Goal: Information Seeking & Learning: Learn about a topic

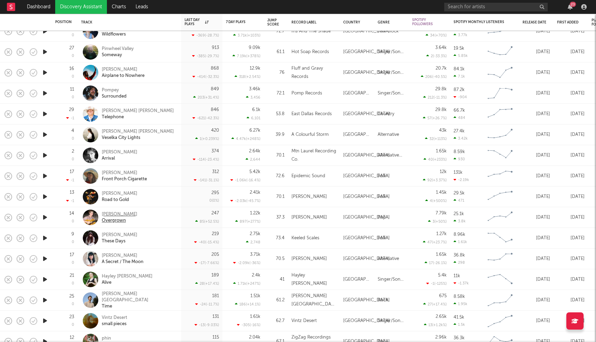
click at [122, 217] on div "Atticus Walker" at bounding box center [120, 214] width 36 height 6
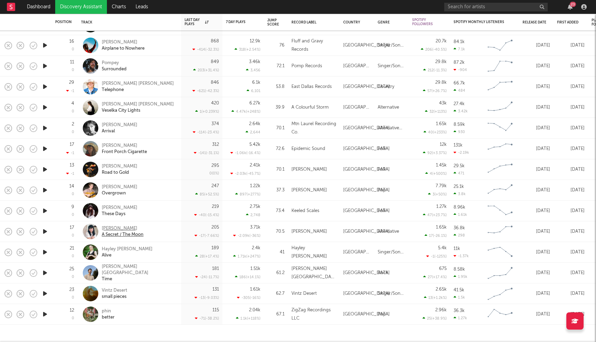
click at [111, 226] on div "Sara Devoe" at bounding box center [123, 229] width 42 height 6
click at [115, 247] on div "Hayley Gene Penner" at bounding box center [127, 249] width 51 height 6
click at [117, 267] on div "J.S. Mahlon" at bounding box center [139, 270] width 74 height 12
click at [111, 228] on div "Sara Devoe" at bounding box center [123, 229] width 42 height 6
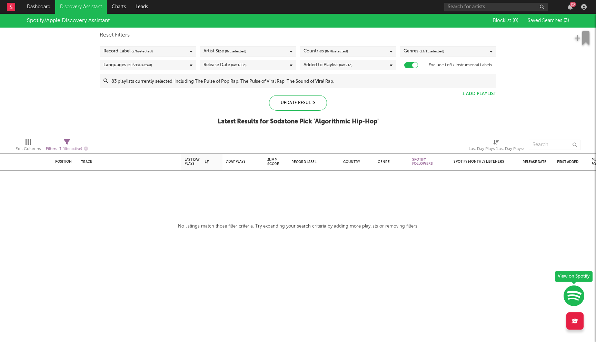
click at [346, 50] on span "( 0 / 78 selected)" at bounding box center [336, 51] width 23 height 8
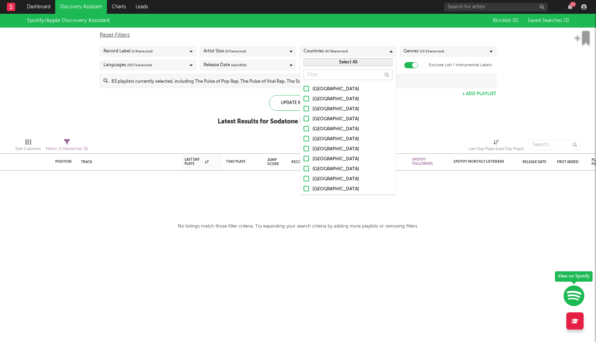
click at [322, 87] on div "[GEOGRAPHIC_DATA]" at bounding box center [352, 89] width 80 height 8
click at [304, 87] on input "[GEOGRAPHIC_DATA]" at bounding box center [304, 89] width 0 height 8
click at [318, 97] on div "Australia" at bounding box center [352, 99] width 80 height 8
click at [304, 97] on input "Australia" at bounding box center [304, 99] width 0 height 8
click at [311, 112] on label "Canada" at bounding box center [348, 109] width 89 height 8
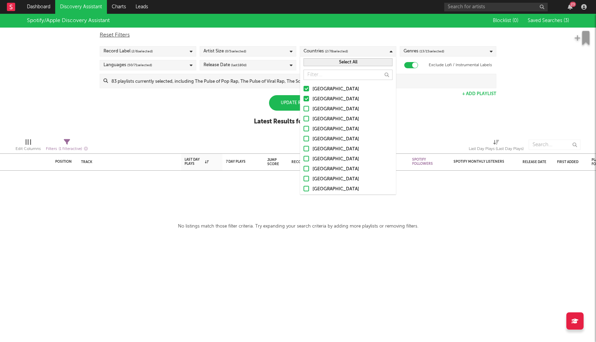
click at [304, 112] on input "Canada" at bounding box center [304, 109] width 0 height 8
click at [308, 125] on label "Ireland" at bounding box center [348, 129] width 89 height 8
click at [304, 125] on input "Ireland" at bounding box center [304, 129] width 0 height 8
click at [308, 121] on div at bounding box center [307, 119] width 6 height 6
click at [304, 121] on input "[GEOGRAPHIC_DATA]" at bounding box center [304, 119] width 0 height 8
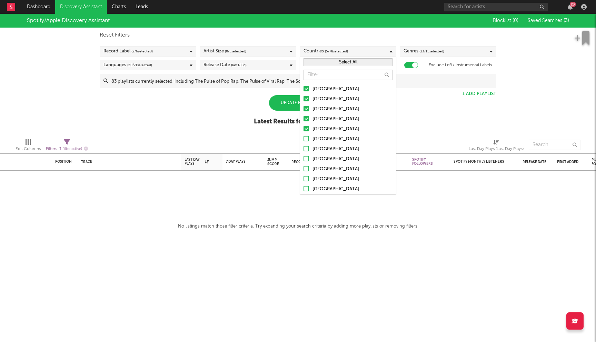
click at [305, 139] on div at bounding box center [307, 139] width 6 height 6
click at [304, 139] on input "Germany" at bounding box center [304, 139] width 0 height 8
click at [305, 150] on div at bounding box center [307, 149] width 6 height 6
click at [304, 150] on input "Belgium" at bounding box center [304, 149] width 0 height 8
click at [305, 158] on div at bounding box center [307, 159] width 6 height 6
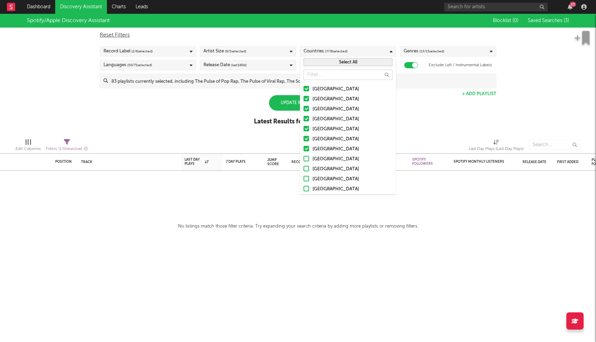
click at [304, 158] on input "France" at bounding box center [304, 159] width 0 height 8
click at [305, 169] on div at bounding box center [307, 169] width 6 height 6
click at [304, 169] on input "Netherlands" at bounding box center [304, 169] width 0 height 8
click at [305, 180] on div at bounding box center [307, 179] width 6 height 6
click at [304, 180] on input "Austria" at bounding box center [304, 179] width 0 height 8
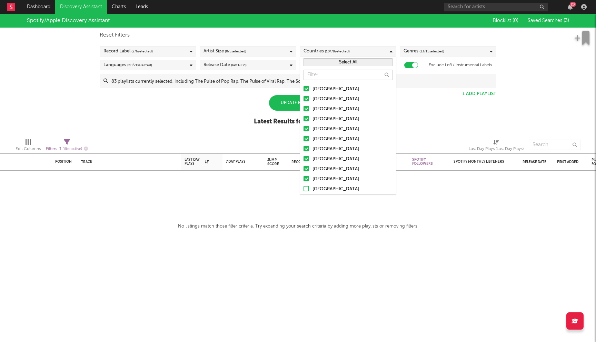
click at [305, 193] on label "Switzerland" at bounding box center [348, 189] width 89 height 8
click at [304, 193] on input "Switzerland" at bounding box center [304, 189] width 0 height 8
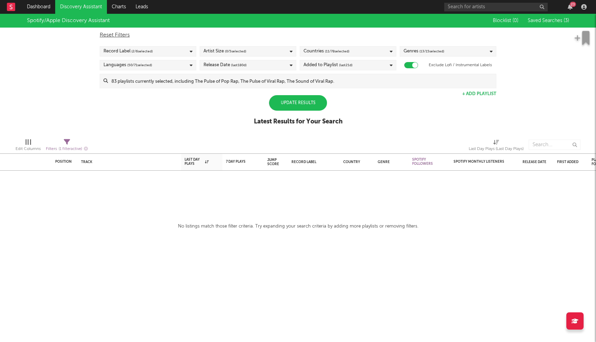
click at [173, 102] on div "Spotify/Apple Discovery Assistant Blocklist ( 0 ) Saved Searches ( 3 ) Reset Fi…" at bounding box center [298, 73] width 596 height 119
click at [290, 81] on input at bounding box center [302, 81] width 388 height 14
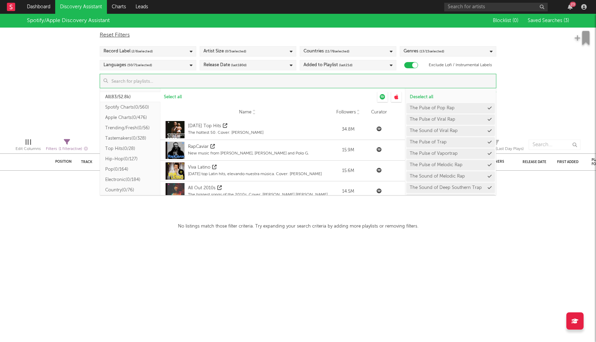
click at [128, 157] on button "Hip-Hop ( 0/127 )" at bounding box center [130, 159] width 60 height 10
click at [189, 97] on span "Select all from ' Hip-Hop '" at bounding box center [189, 97] width 50 height 4
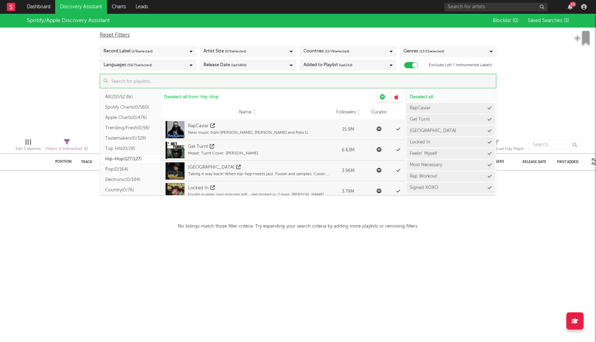
click at [47, 100] on div "Spotify/Apple Discovery Assistant Blocklist ( 0 ) Saved Searches ( 3 ) Reset Fi…" at bounding box center [298, 73] width 596 height 119
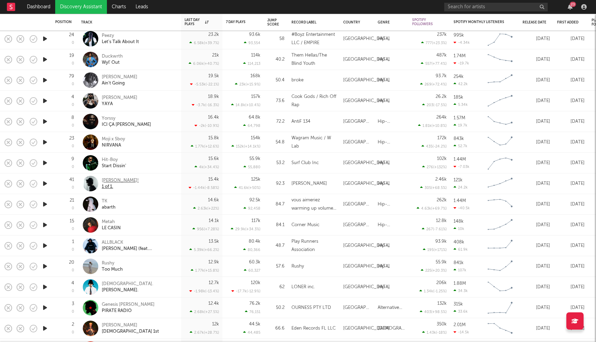
click at [107, 180] on div "Yves!" at bounding box center [120, 181] width 37 height 6
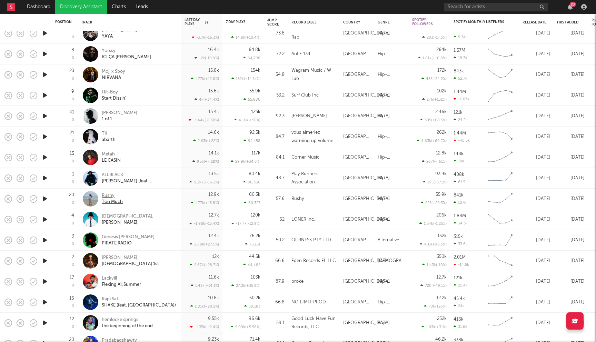
click at [111, 197] on div "Rushy" at bounding box center [112, 196] width 21 height 6
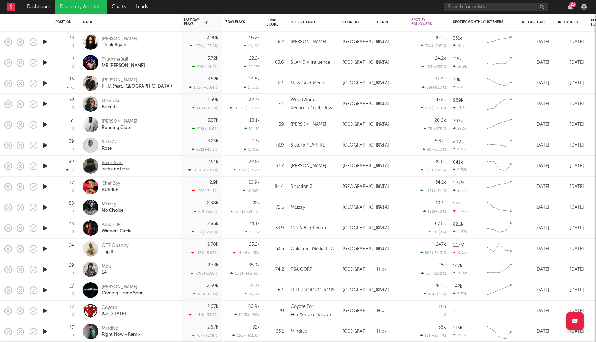
click at [102, 166] on div "Blvck Svm" at bounding box center [116, 163] width 28 height 6
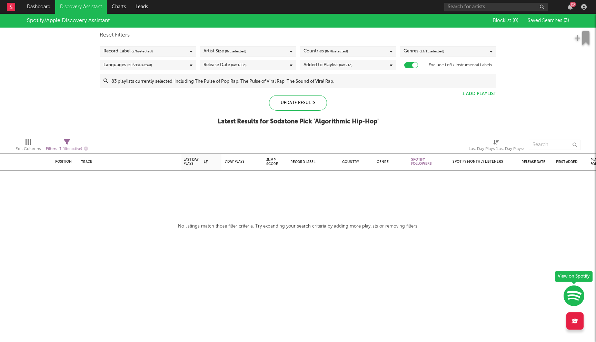
click at [339, 49] on span "( 0 / 78 selected)" at bounding box center [336, 51] width 23 height 8
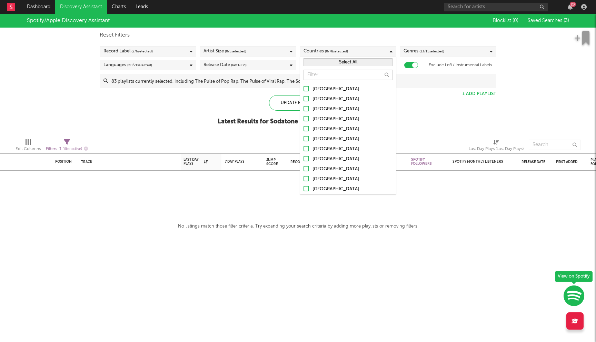
click at [319, 86] on div "United States" at bounding box center [352, 89] width 80 height 8
click at [304, 86] on input "United States" at bounding box center [304, 89] width 0 height 8
click at [306, 100] on div at bounding box center [307, 99] width 6 height 6
click at [304, 100] on input "Australia" at bounding box center [304, 99] width 0 height 8
click at [305, 109] on div at bounding box center [307, 109] width 6 height 6
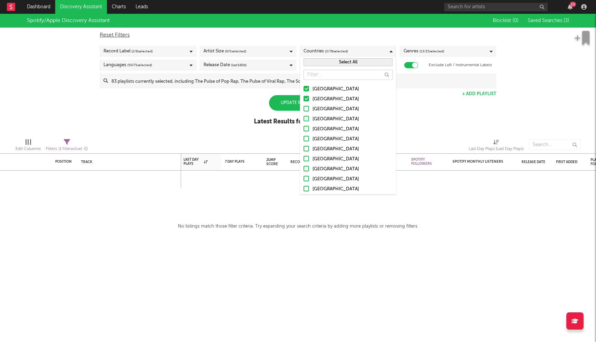
click at [304, 109] on input "Canada" at bounding box center [304, 109] width 0 height 8
click at [306, 119] on div at bounding box center [307, 119] width 6 height 6
click at [304, 119] on input "United Kingdom" at bounding box center [304, 119] width 0 height 8
click at [305, 128] on div at bounding box center [307, 129] width 6 height 6
click at [304, 128] on input "Ireland" at bounding box center [304, 129] width 0 height 8
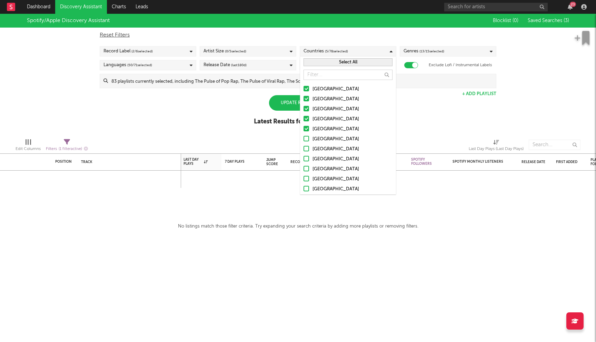
click at [304, 136] on div at bounding box center [307, 139] width 6 height 6
click at [304, 136] on input "Germany" at bounding box center [304, 139] width 0 height 8
click at [305, 148] on div at bounding box center [307, 149] width 6 height 6
click at [304, 148] on input "Belgium" at bounding box center [304, 149] width 0 height 8
click at [306, 158] on div at bounding box center [307, 159] width 6 height 6
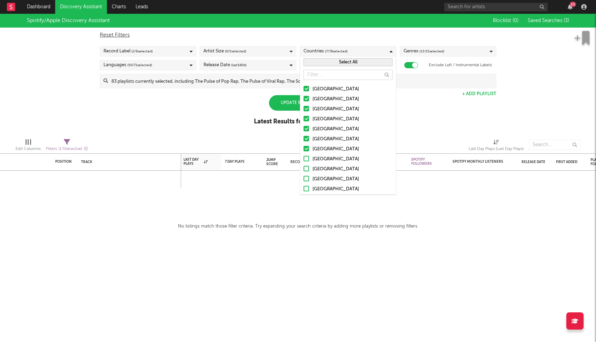
click at [304, 158] on input "France" at bounding box center [304, 159] width 0 height 8
click at [304, 171] on div at bounding box center [307, 169] width 6 height 6
click at [304, 171] on input "[GEOGRAPHIC_DATA]" at bounding box center [304, 169] width 0 height 8
click at [305, 178] on div at bounding box center [307, 179] width 6 height 6
click at [304, 178] on input "Austria" at bounding box center [304, 179] width 0 height 8
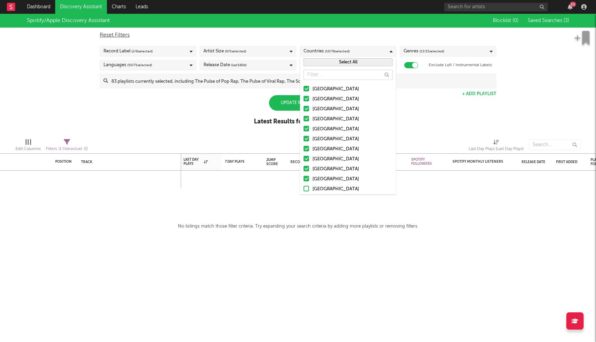
click at [305, 187] on div at bounding box center [307, 189] width 6 height 6
click at [304, 187] on input "Switzerland" at bounding box center [304, 189] width 0 height 8
click at [190, 109] on div "Spotify/Apple Discovery Assistant Blocklist ( 0 ) Saved Searches ( 3 ) Reset Fi…" at bounding box center [298, 73] width 596 height 119
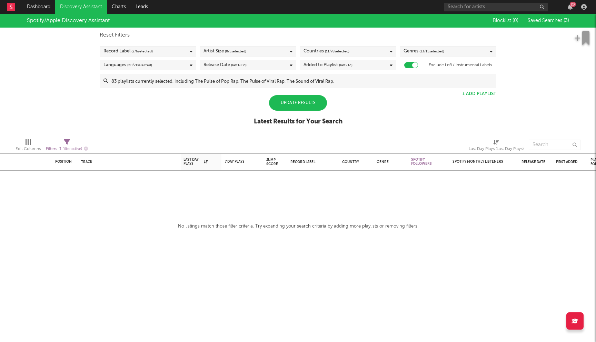
click at [285, 101] on div "Update Results" at bounding box center [298, 103] width 58 height 16
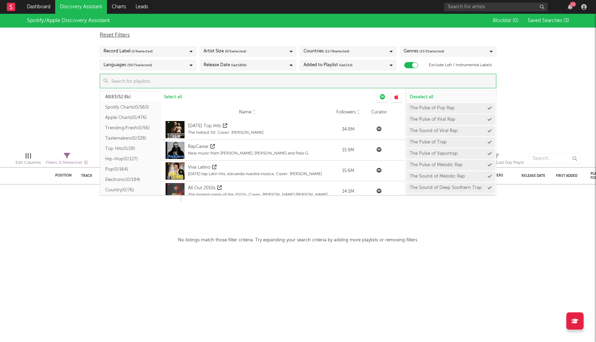
click at [259, 81] on input at bounding box center [302, 81] width 388 height 14
click at [117, 161] on button "Indie ( 0/78 )" at bounding box center [130, 162] width 60 height 10
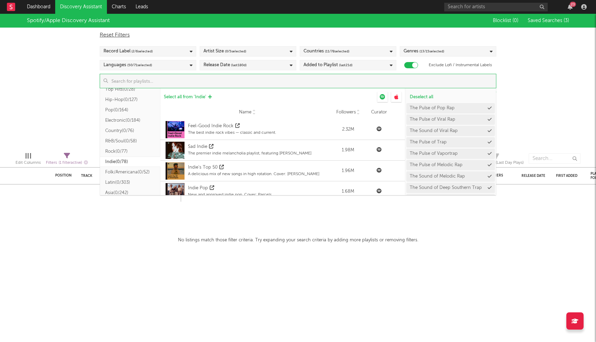
click at [198, 98] on span "Select all from ' Indie '" at bounding box center [185, 97] width 42 height 4
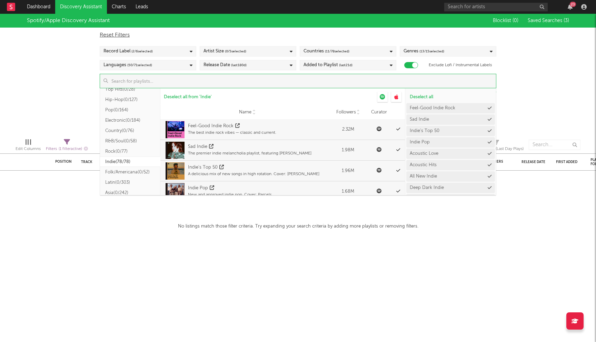
click at [372, 60] on div "Added to Playlist (last 21 d)" at bounding box center [348, 65] width 97 height 10
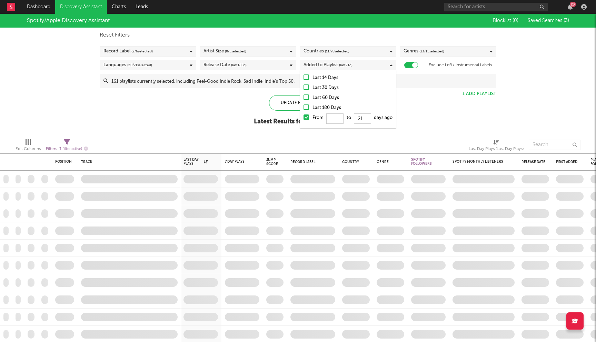
click at [317, 78] on div "Last 14 Days" at bounding box center [352, 78] width 80 height 8
click at [304, 78] on input "Last 14 Days" at bounding box center [304, 78] width 0 height 8
click at [212, 97] on div "Spotify/Apple Discovery Assistant Blocklist ( 0 ) Saved Searches ( 3 ) Reset Fi…" at bounding box center [298, 73] width 596 height 119
click at [291, 98] on div "Update Results" at bounding box center [298, 103] width 58 height 16
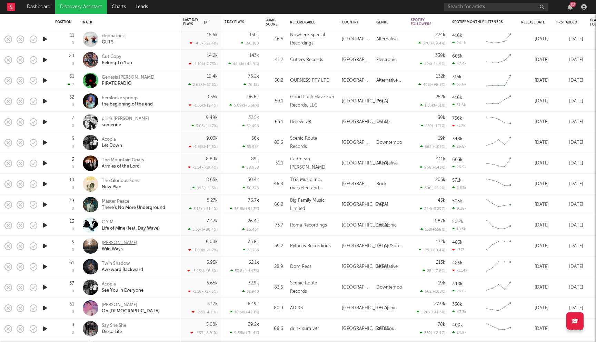
click at [118, 247] on div "Wild Ways" at bounding box center [120, 249] width 36 height 6
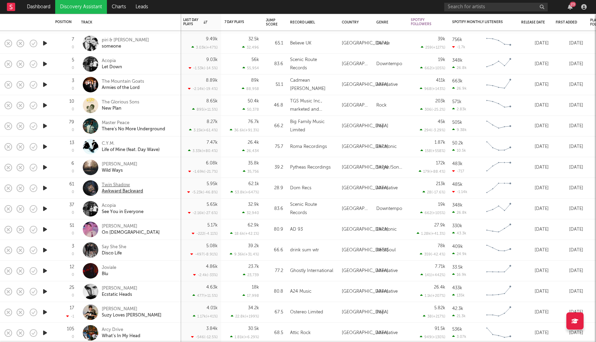
click at [114, 186] on div "Twin Shadow" at bounding box center [122, 185] width 41 height 6
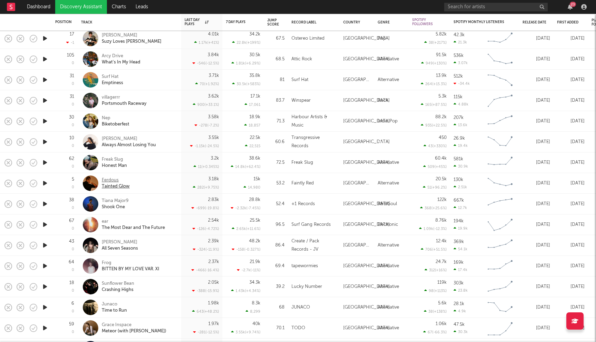
click at [106, 180] on div "Ferdous" at bounding box center [116, 180] width 28 height 6
click at [120, 284] on div "Sunflower Bean" at bounding box center [118, 284] width 32 height 6
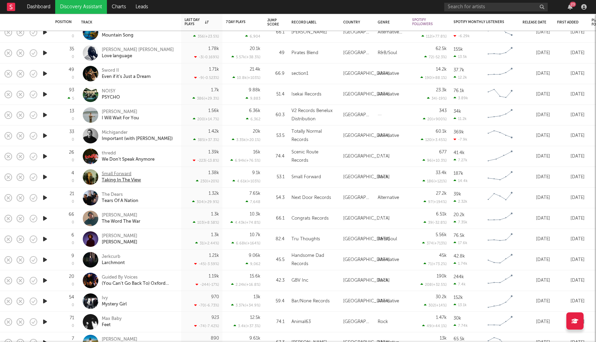
click at [115, 178] on div "Taking In The View" at bounding box center [121, 180] width 39 height 6
click at [113, 260] on div "Larchmont" at bounding box center [113, 263] width 23 height 6
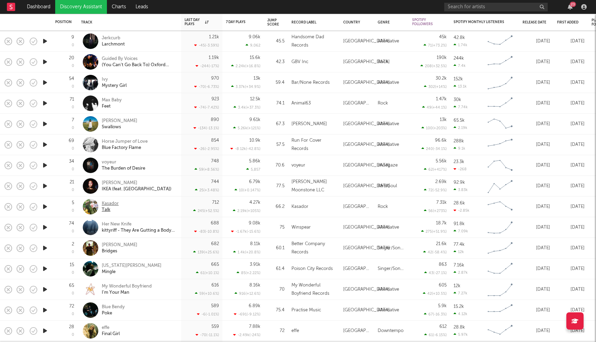
click at [110, 202] on div "Kasador" at bounding box center [110, 204] width 17 height 6
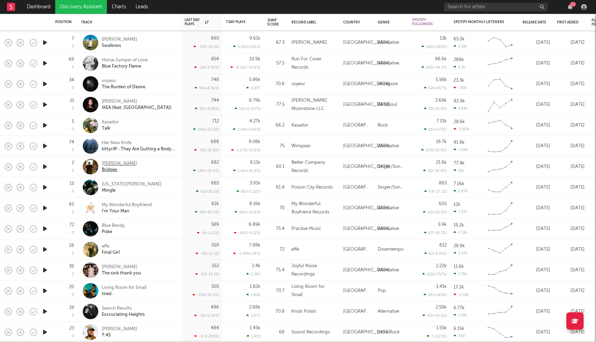
click at [128, 166] on div "Rachael Jenkins" at bounding box center [120, 164] width 36 height 6
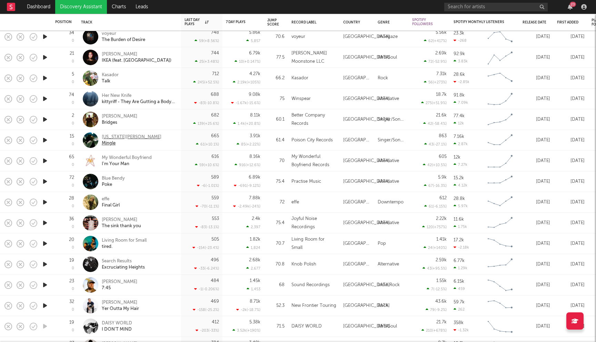
click at [123, 139] on div "Georgia Knight" at bounding box center [132, 137] width 60 height 6
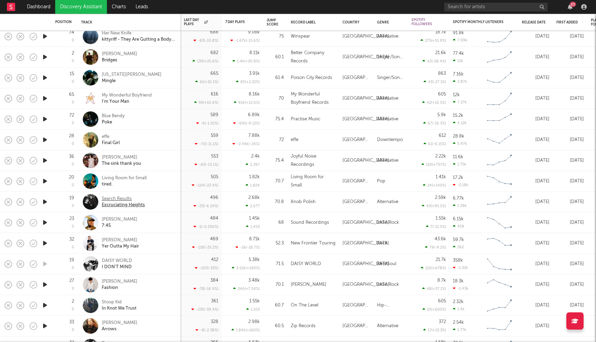
click at [115, 197] on div "Search Results" at bounding box center [123, 199] width 43 height 6
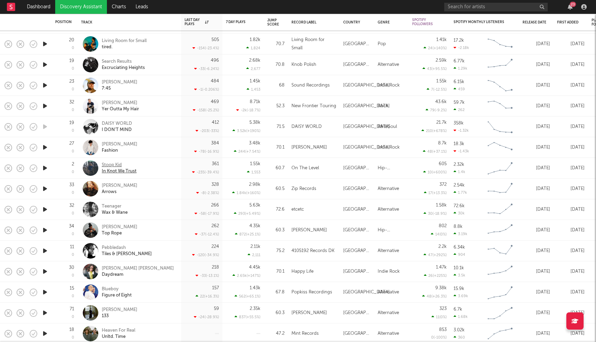
click at [115, 166] on div "Stoop Kid" at bounding box center [119, 165] width 35 height 6
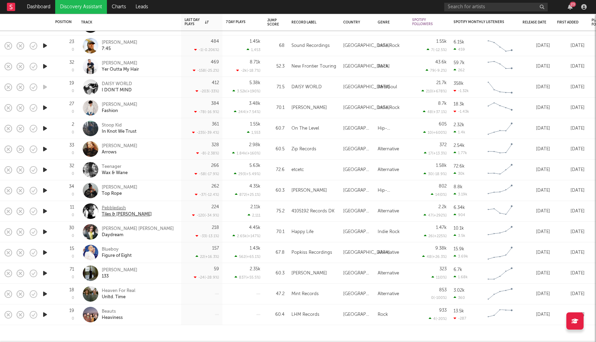
click at [109, 211] on div "Tiles & Moss" at bounding box center [127, 214] width 50 height 6
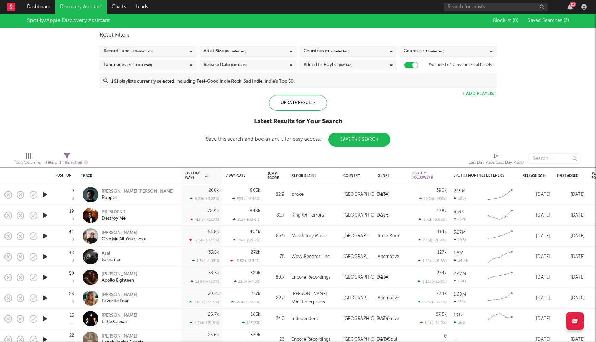
click at [360, 66] on div "Added to Playlist (last 14 d)" at bounding box center [348, 65] width 97 height 10
click at [323, 109] on div "Last 180 Days" at bounding box center [352, 108] width 80 height 8
click at [304, 109] on input "Last 180 Days" at bounding box center [304, 108] width 0 height 8
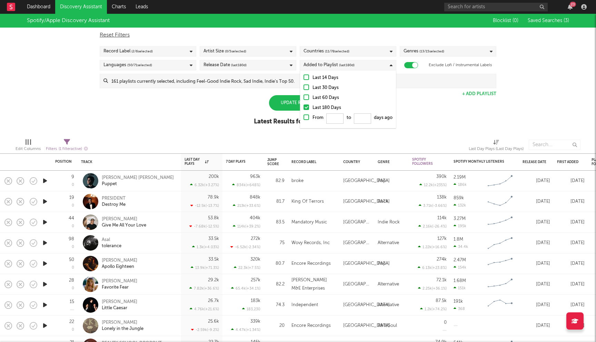
click at [195, 137] on div at bounding box center [183, 144] width 180 height 17
click at [299, 103] on div "Update Results" at bounding box center [298, 103] width 58 height 16
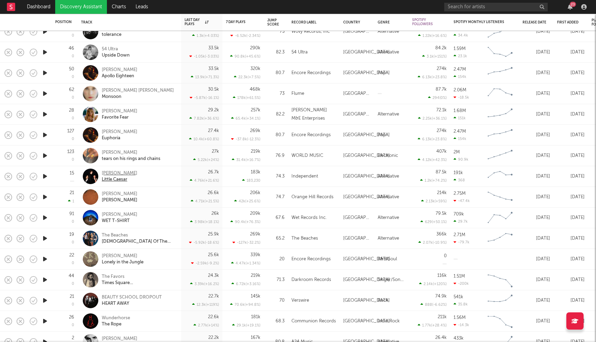
click at [105, 172] on div "Seb Lowe" at bounding box center [120, 173] width 36 height 6
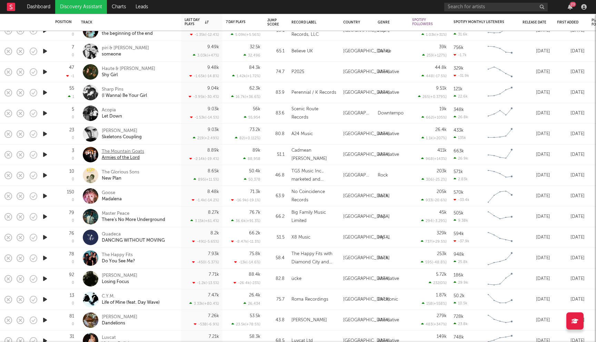
click at [131, 153] on div "The Mountain Goats" at bounding box center [123, 152] width 42 height 6
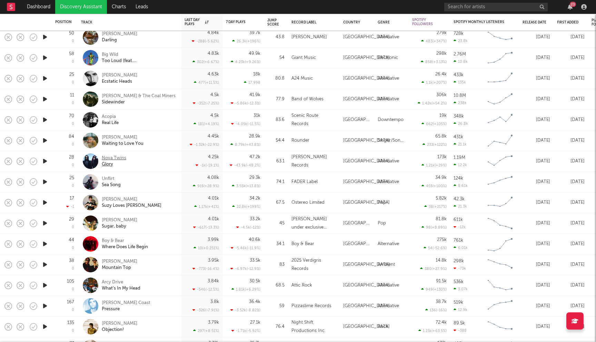
click at [108, 158] on div "Nova Twins" at bounding box center [114, 158] width 24 height 6
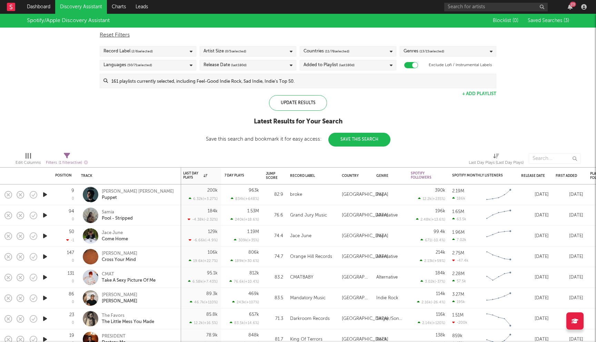
click at [424, 51] on span "( 13 / 15 selected)" at bounding box center [431, 51] width 25 height 8
click at [205, 136] on div "Spotify/Apple Discovery Assistant Blocklist ( 0 ) Saved Searches ( 3 ) Reset Fi…" at bounding box center [298, 80] width 596 height 133
click at [254, 82] on input at bounding box center [302, 81] width 388 height 14
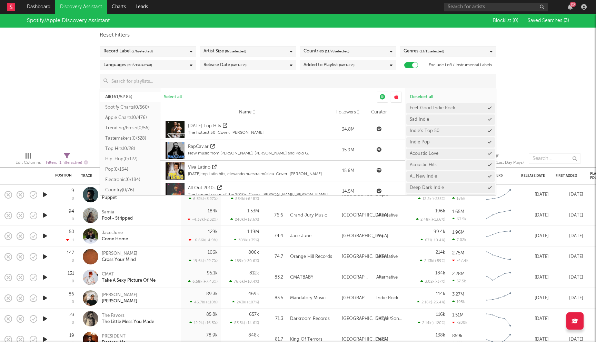
scroll to position [48, 0]
click at [125, 132] on button "Electronic ( 0/184 )" at bounding box center [130, 132] width 60 height 10
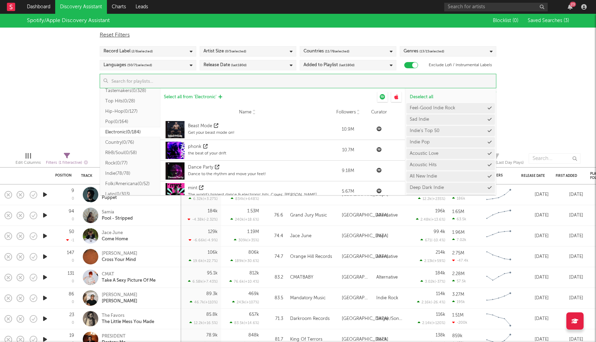
click at [191, 95] on span "Select all from ' Electronic '" at bounding box center [190, 97] width 53 height 4
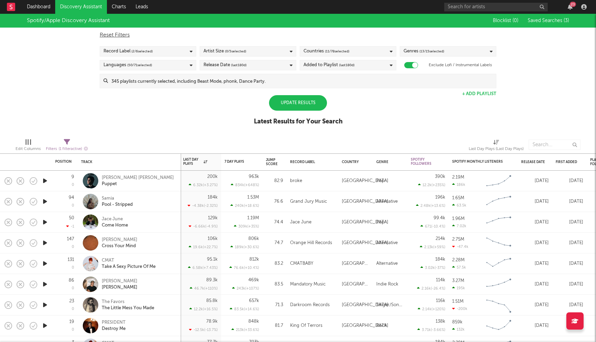
click at [84, 103] on div "Spotify/Apple Discovery Assistant Blocklist ( 0 ) Saved Searches ( 3 ) Reset Fi…" at bounding box center [298, 73] width 596 height 119
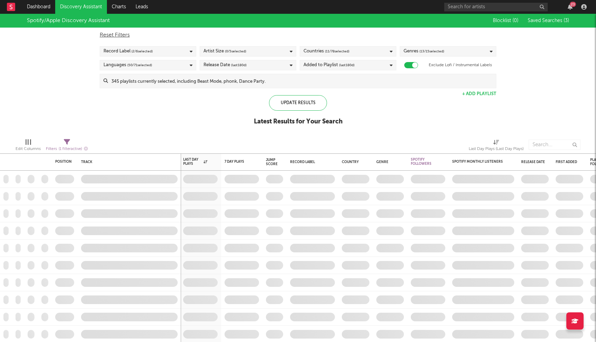
click at [364, 64] on div "Added to Playlist (last 180 d)" at bounding box center [348, 65] width 97 height 10
click at [326, 78] on div "Last 14 Days" at bounding box center [352, 78] width 80 height 8
click at [304, 78] on input "Last 14 Days" at bounding box center [304, 78] width 0 height 8
click at [254, 118] on div "Latest Results for Your Search" at bounding box center [298, 122] width 89 height 8
click at [299, 108] on div "Update Results" at bounding box center [298, 103] width 58 height 16
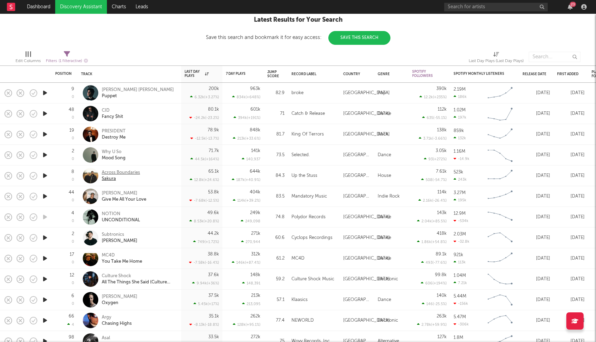
click at [118, 172] on div "Across Boundaries" at bounding box center [121, 173] width 38 height 6
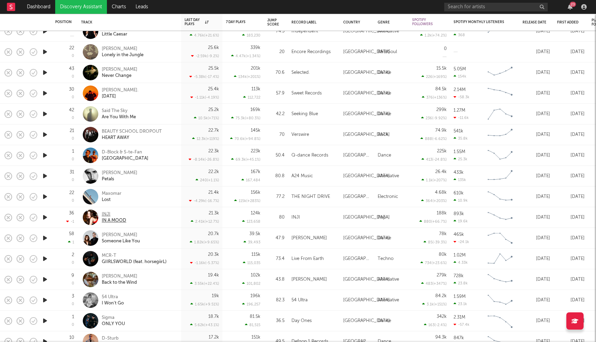
click at [108, 214] on div "INJI" at bounding box center [114, 214] width 24 height 6
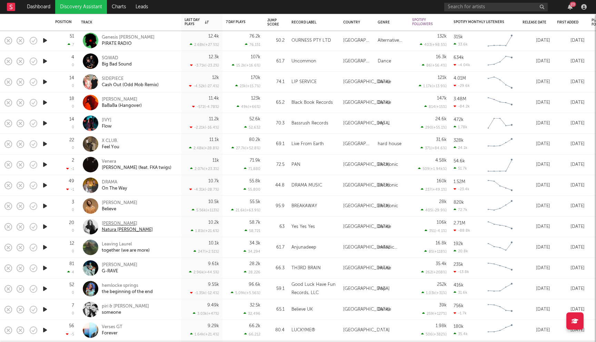
click at [118, 221] on div "LP Giobbi" at bounding box center [127, 224] width 51 height 6
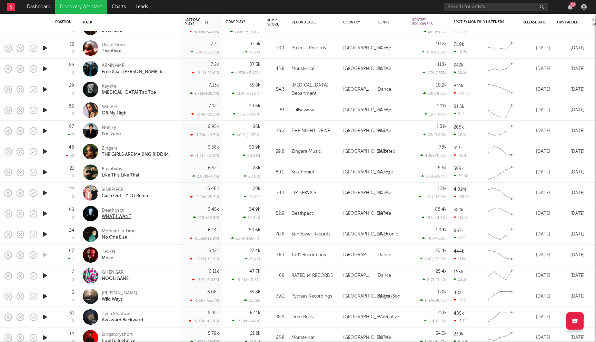
click at [113, 211] on div "Deathpact" at bounding box center [117, 211] width 30 height 6
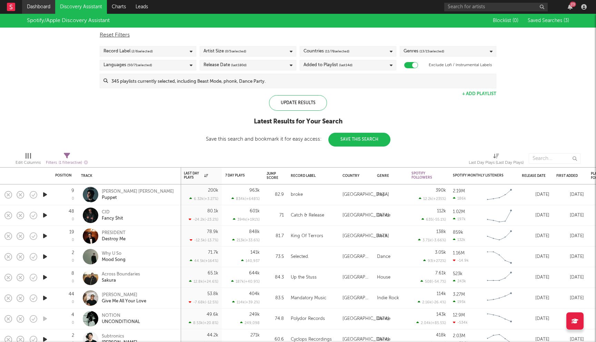
click at [44, 6] on link "Dashboard" at bounding box center [38, 7] width 33 height 14
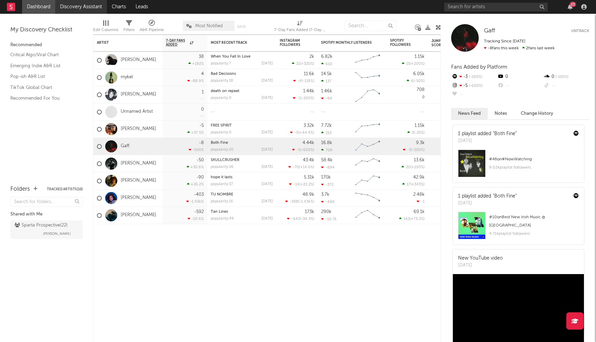
click at [73, 11] on link "Discovery Assistant" at bounding box center [81, 7] width 52 height 14
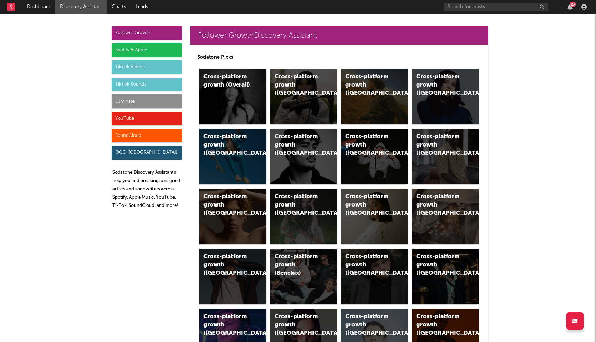
click at [150, 52] on div "Spotify & Apple" at bounding box center [147, 50] width 70 height 14
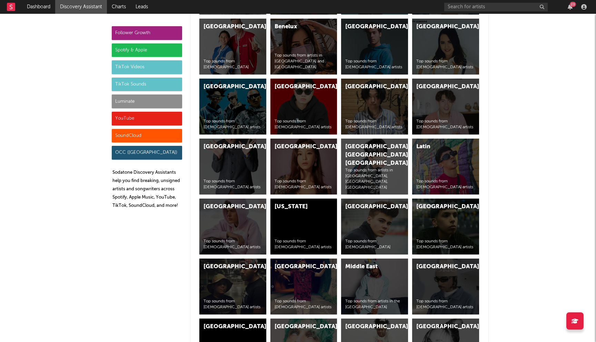
scroll to position [2763, 0]
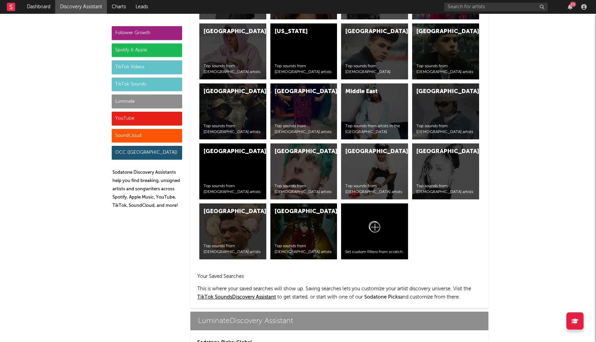
click at [142, 55] on div "Spotify & Apple" at bounding box center [147, 50] width 70 height 14
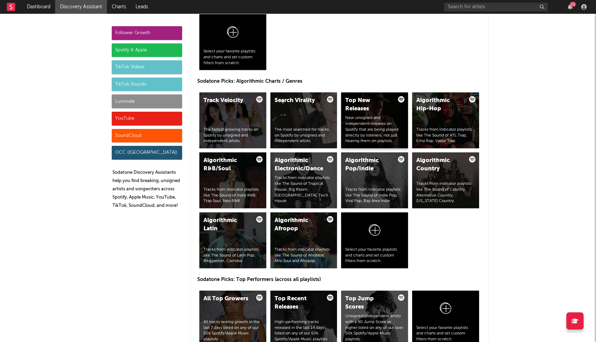
scroll to position [689, 0]
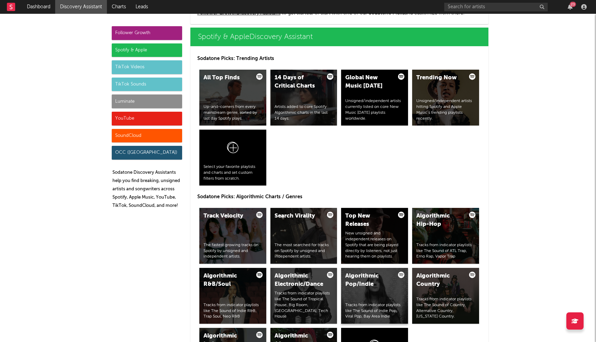
click at [388, 296] on div "Algorithmic Pop/Indie Tracks from indicator playlists like The Sound of Indie P…" at bounding box center [374, 296] width 67 height 56
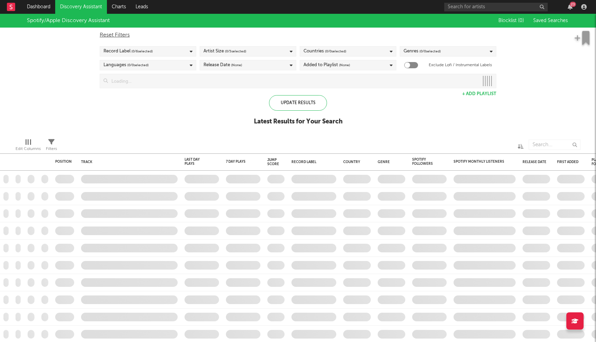
checkbox input "true"
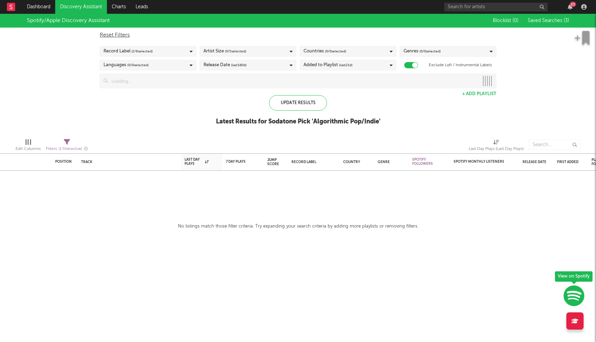
click at [87, 8] on link "Discovery Assistant" at bounding box center [81, 7] width 52 height 14
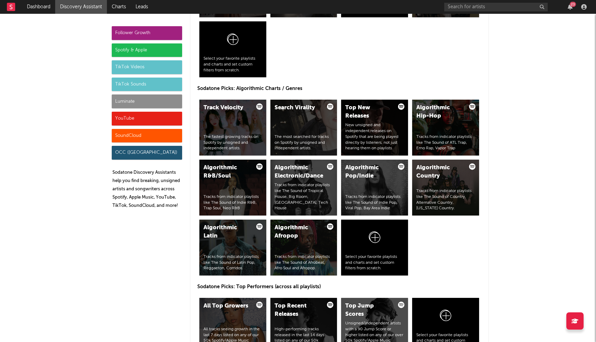
scroll to position [818, 0]
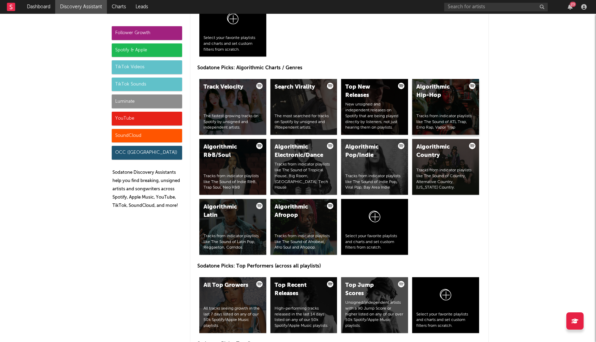
click at [439, 105] on div "Algorithmic Hip-Hop Tracks from indicator playlists like The Sound of ATL Trap,…" at bounding box center [445, 107] width 67 height 56
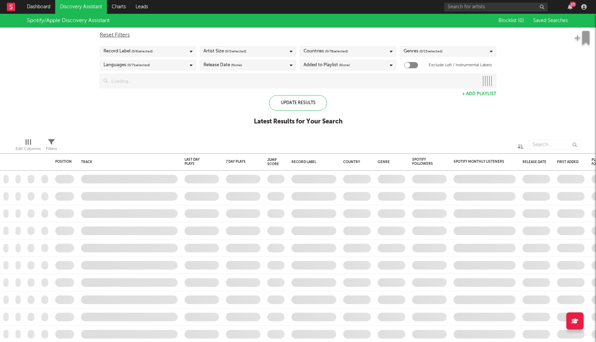
checkbox input "true"
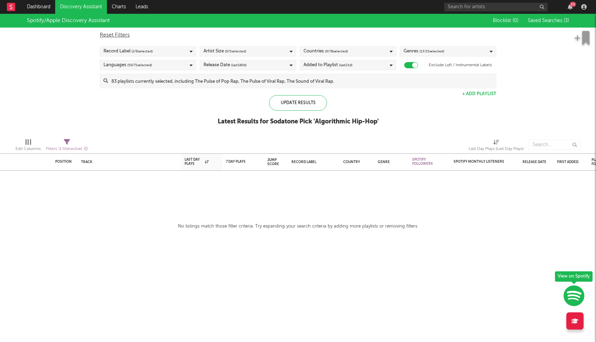
click at [205, 80] on input at bounding box center [302, 81] width 388 height 14
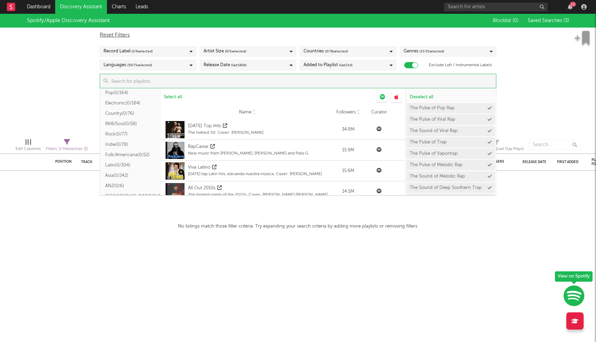
scroll to position [77, 0]
click at [123, 135] on button "Rock ( 0/77 )" at bounding box center [130, 134] width 60 height 10
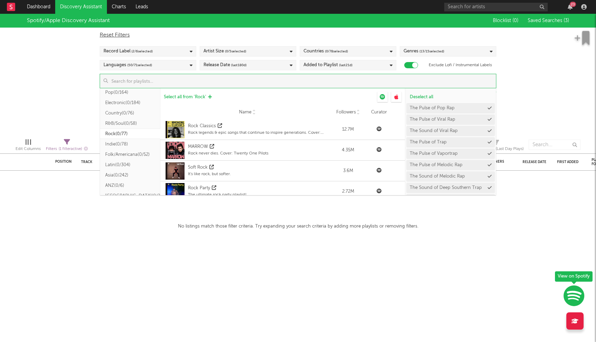
click at [187, 98] on span "Select all from ' Rock '" at bounding box center [185, 97] width 42 height 4
click at [60, 96] on div "Spotify/Apple Discovery Assistant Blocklist ( 0 ) Saved Searches ( 3 ) Reset Fi…" at bounding box center [298, 73] width 596 height 119
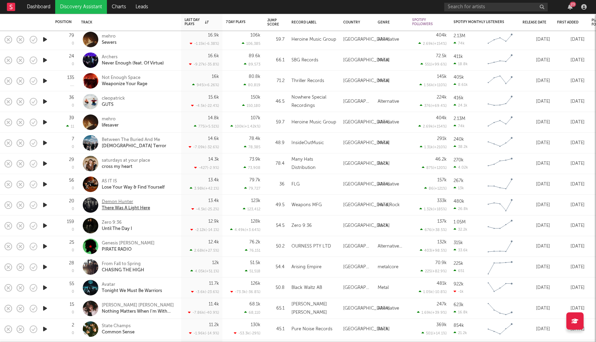
click at [130, 202] on div "Demon Hunter" at bounding box center [126, 202] width 48 height 6
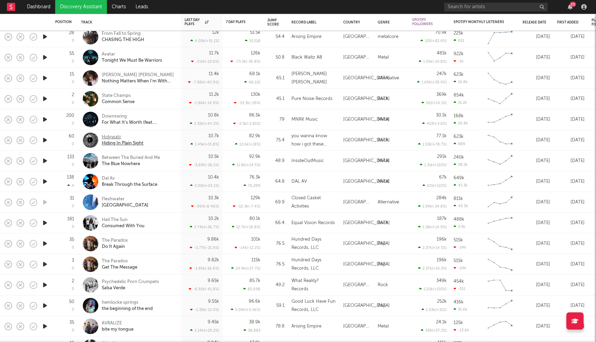
click at [106, 137] on div "Holywatr" at bounding box center [123, 137] width 42 height 6
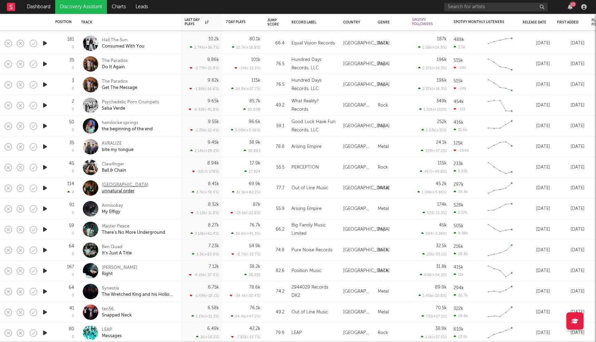
click at [115, 183] on div "Abbie Falls" at bounding box center [125, 185] width 47 height 6
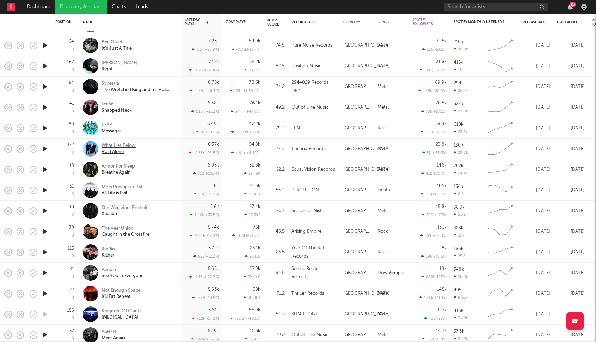
click at [127, 148] on div "What Lies Below" at bounding box center [119, 146] width 34 height 6
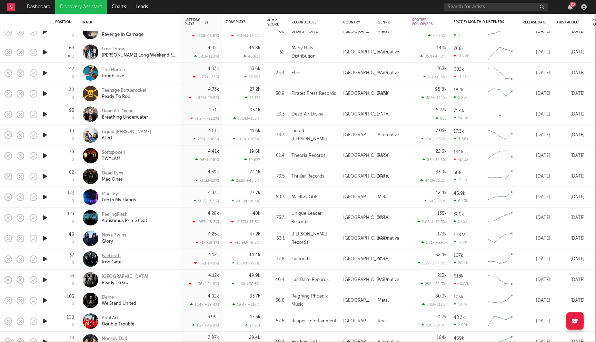
click at [115, 256] on div "Faetooth" at bounding box center [112, 256] width 20 height 6
click at [112, 133] on div "Liquid Mike" at bounding box center [126, 132] width 49 height 6
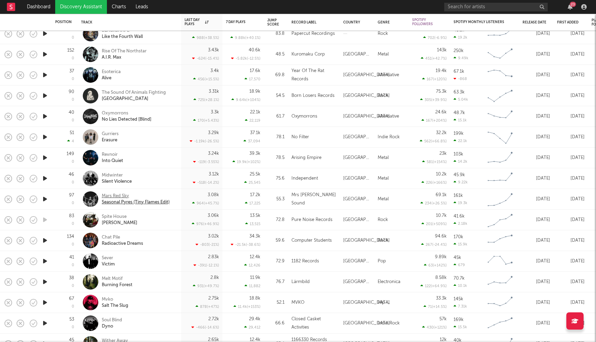
click at [120, 195] on div "Mars Red Sky" at bounding box center [136, 196] width 68 height 6
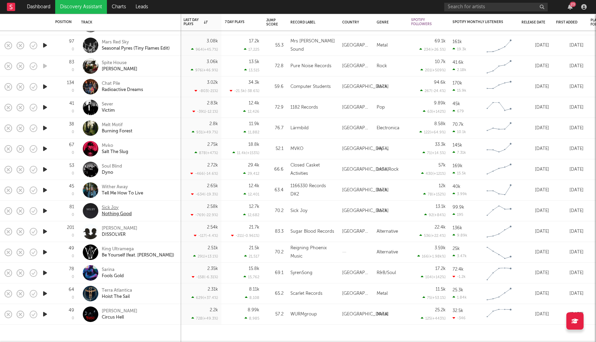
click at [110, 207] on div "Sick Joy" at bounding box center [117, 208] width 30 height 6
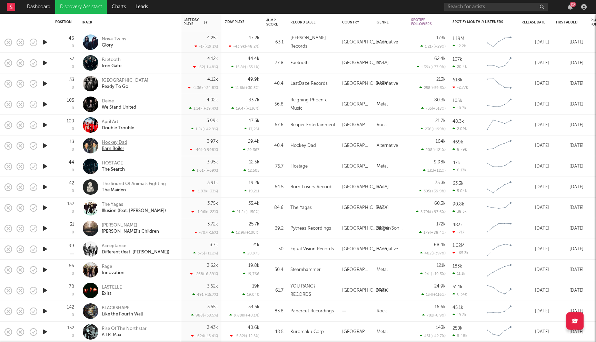
click at [118, 141] on div "Hockey Dad" at bounding box center [115, 143] width 26 height 6
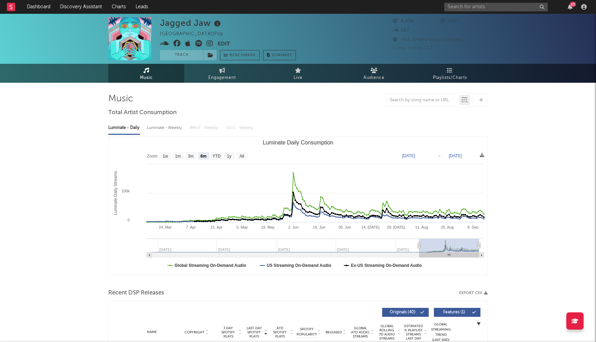
select select "6m"
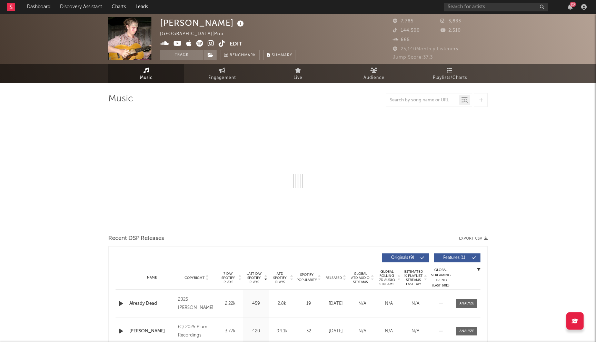
select select "6m"
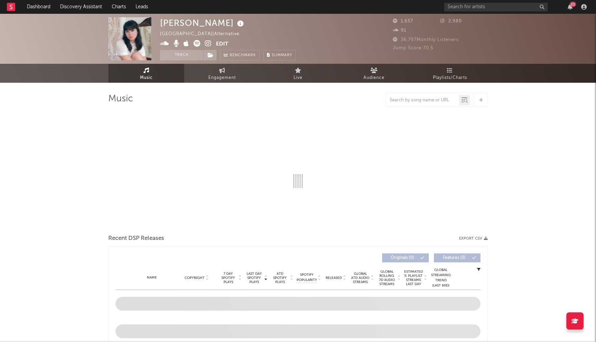
select select "6m"
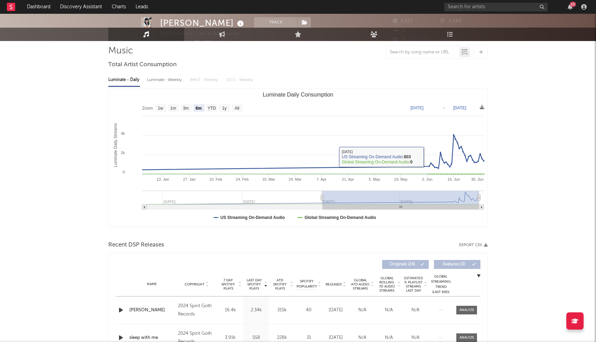
scroll to position [53, 0]
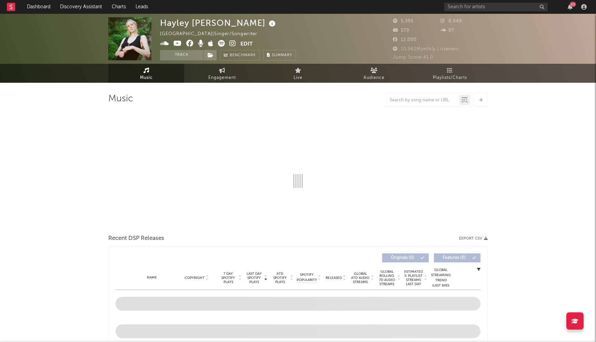
select select "6m"
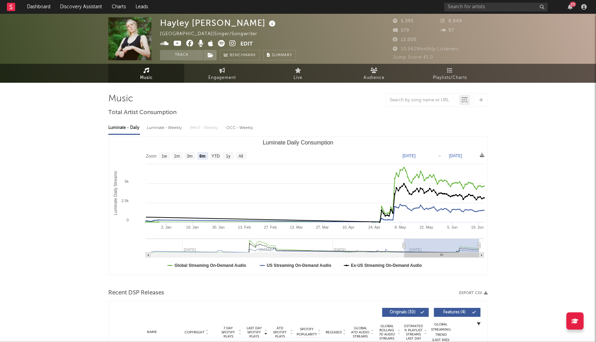
click at [189, 42] on icon at bounding box center [189, 43] width 7 height 7
click at [232, 42] on icon at bounding box center [232, 43] width 7 height 7
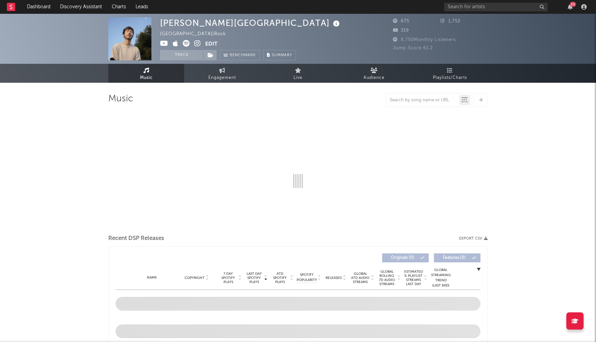
select select "1w"
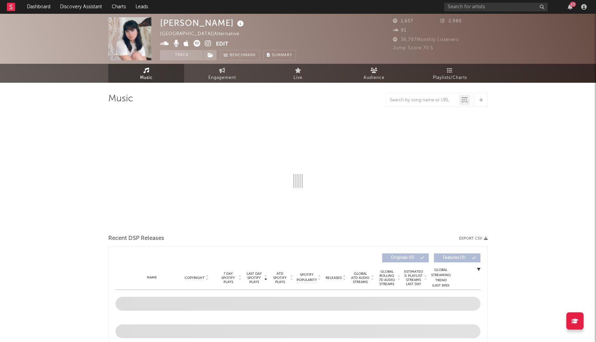
select select "6m"
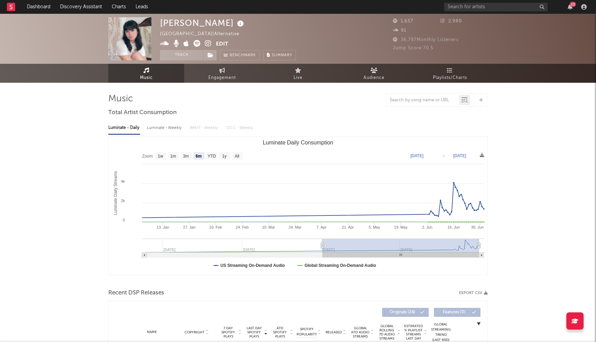
click at [209, 44] on icon at bounding box center [208, 43] width 7 height 7
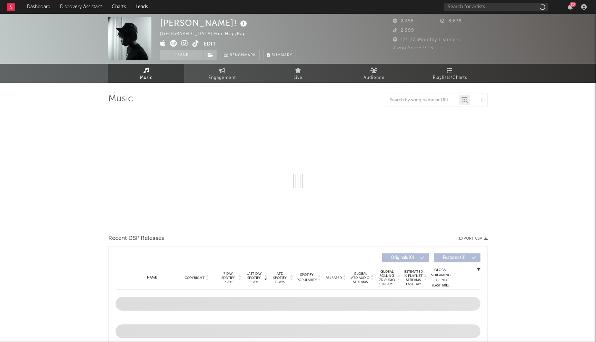
select select "1w"
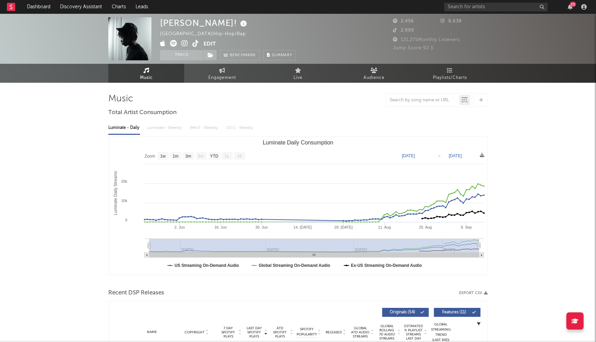
click at [185, 44] on icon at bounding box center [184, 43] width 7 height 7
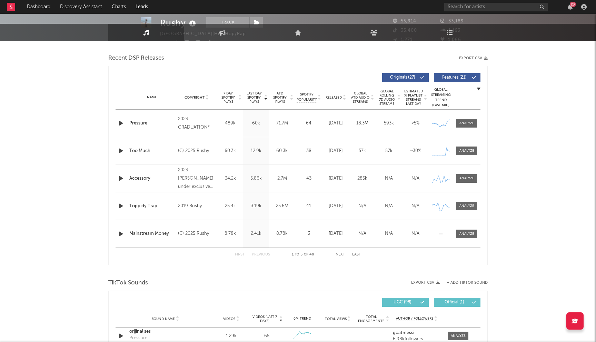
select select "6m"
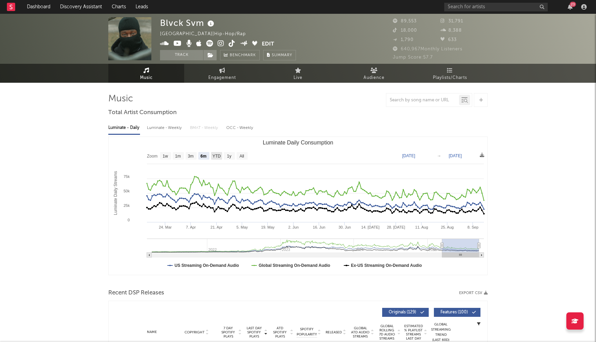
click at [212, 155] on text "YTD" at bounding box center [216, 156] width 8 height 5
select select "YTD"
type input "2025-01-01"
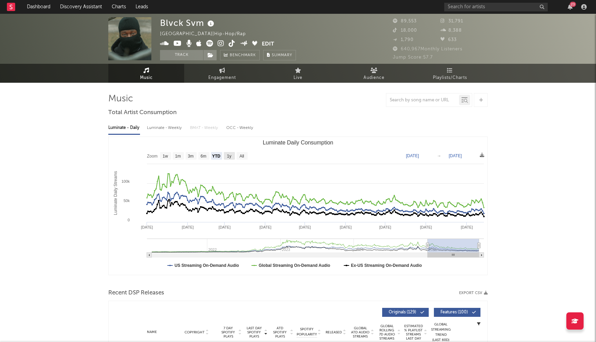
click at [230, 155] on text "1y" at bounding box center [229, 156] width 4 height 5
select select "1y"
type input "2024-09-14"
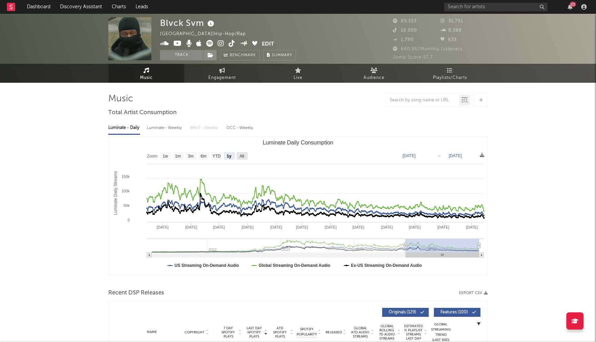
click at [241, 156] on text "All" at bounding box center [241, 156] width 4 height 5
select select "All"
type input "2021-03-31"
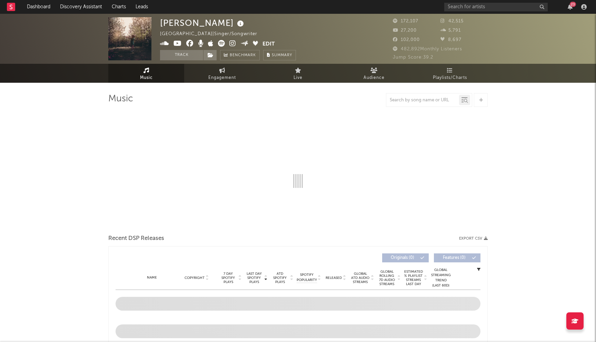
select select "6m"
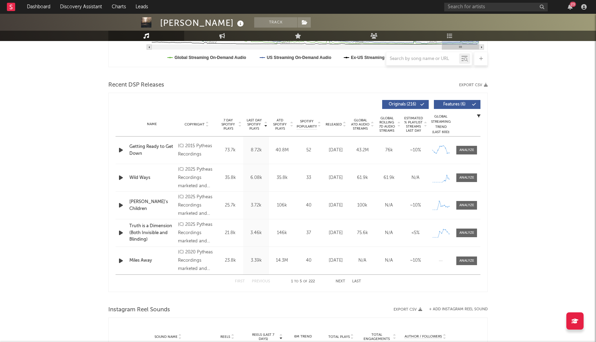
scroll to position [207, 0]
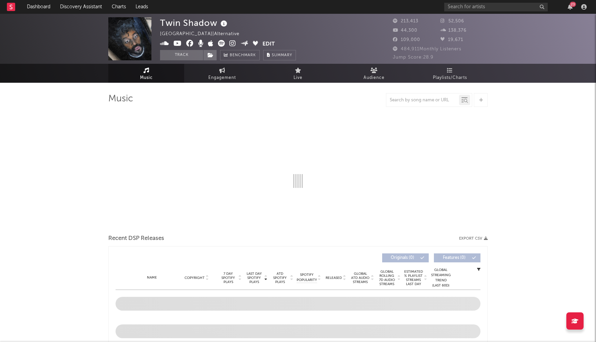
select select "6m"
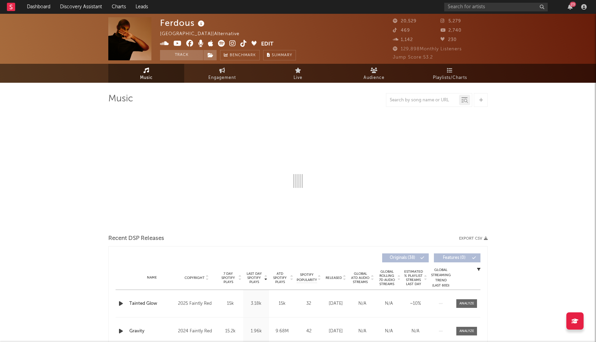
click at [189, 43] on icon at bounding box center [189, 43] width 7 height 7
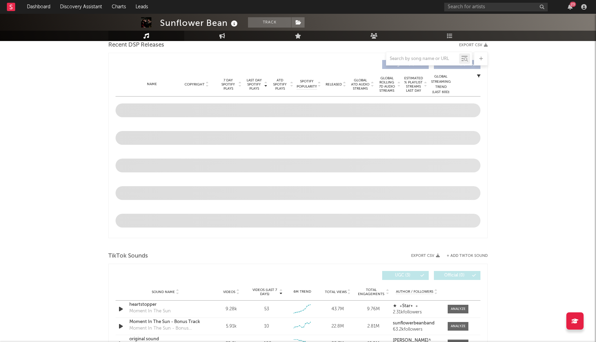
select select "6m"
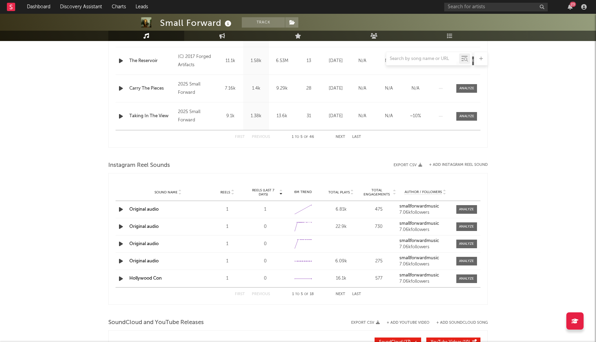
select select "6m"
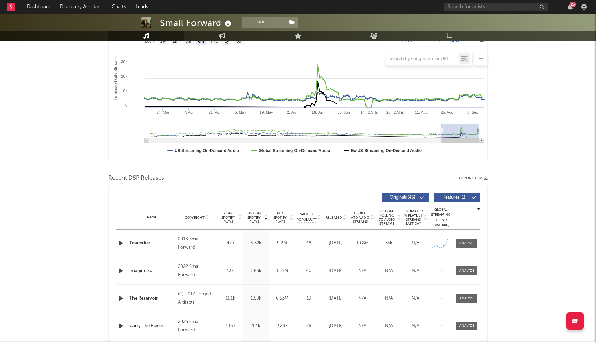
scroll to position [18, 0]
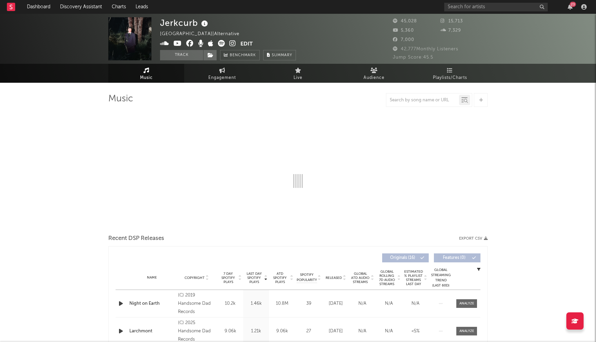
select select "6m"
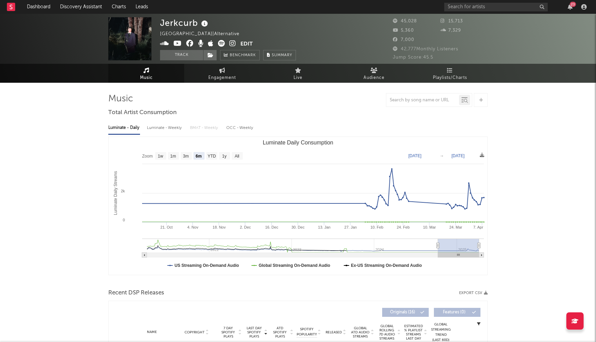
click at [190, 45] on icon at bounding box center [189, 43] width 7 height 7
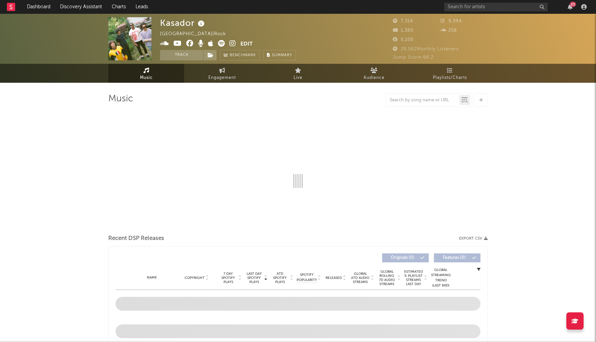
select select "1w"
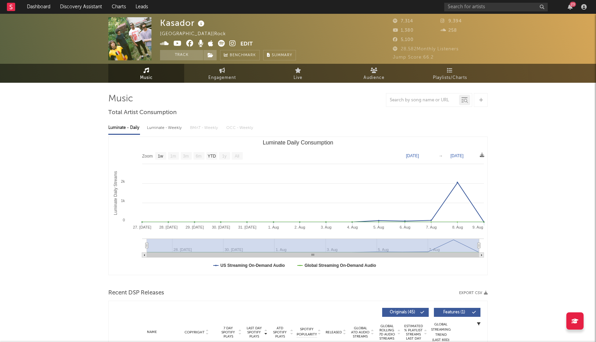
click at [188, 43] on icon at bounding box center [189, 43] width 7 height 7
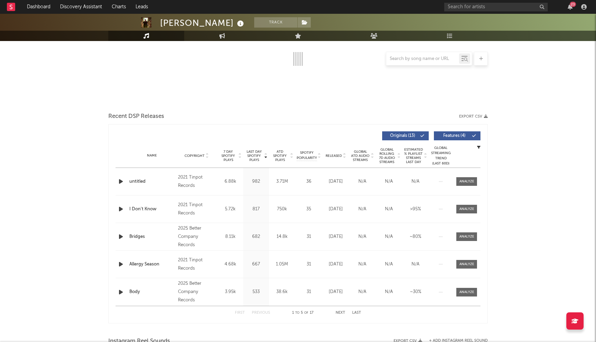
scroll to position [177, 0]
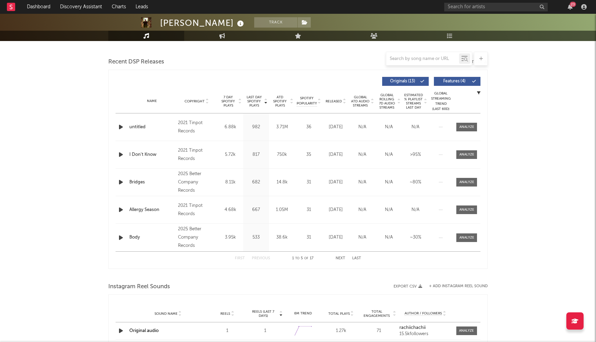
select select "6m"
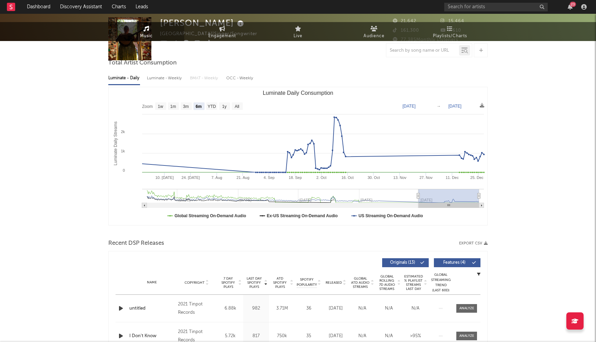
scroll to position [0, 0]
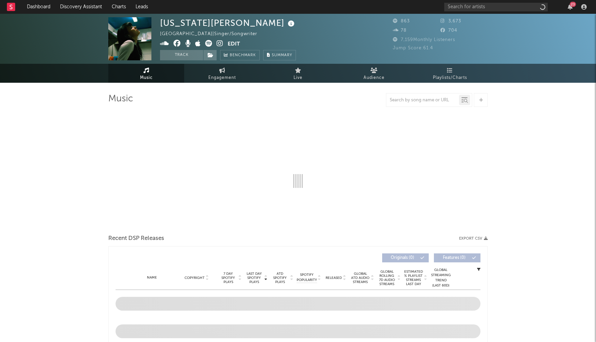
select select "1w"
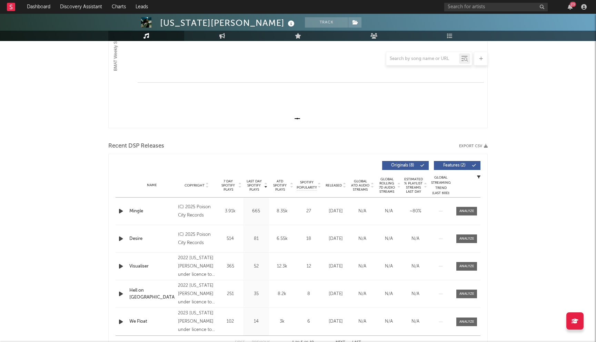
scroll to position [128, 0]
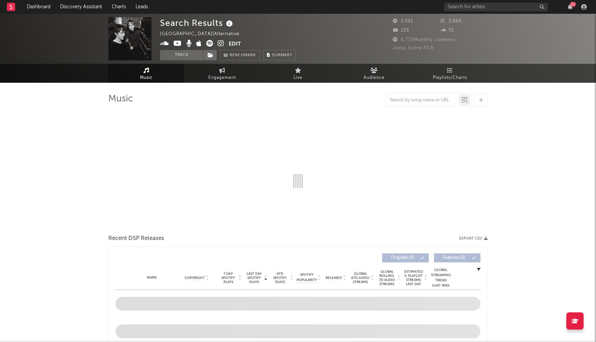
select select "6m"
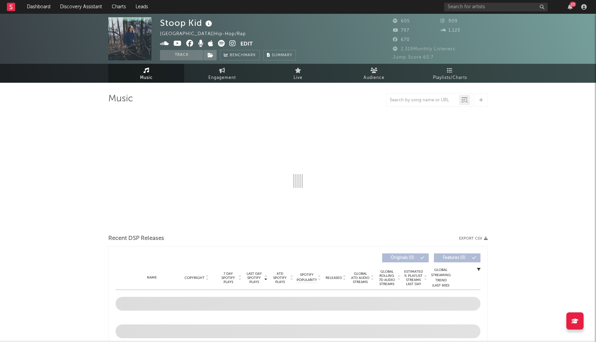
select select "1w"
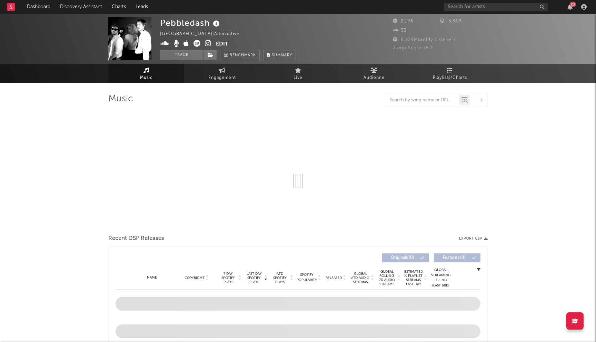
select select "6m"
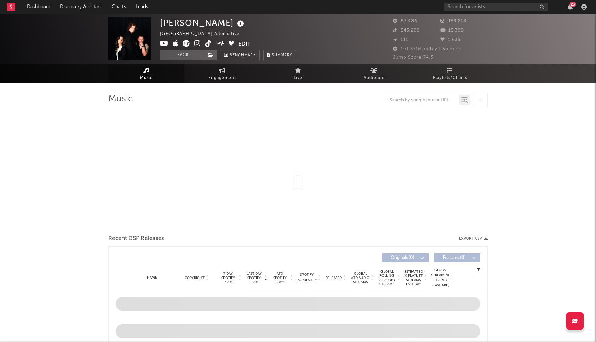
select select "6m"
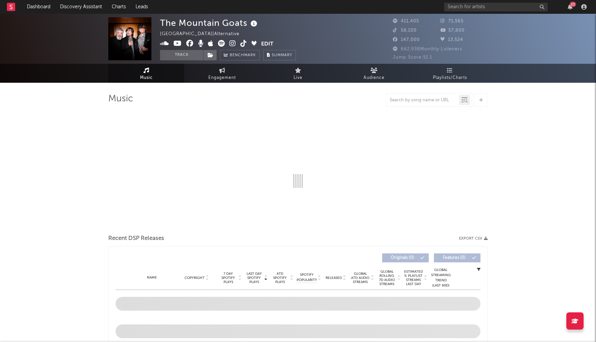
select select "6m"
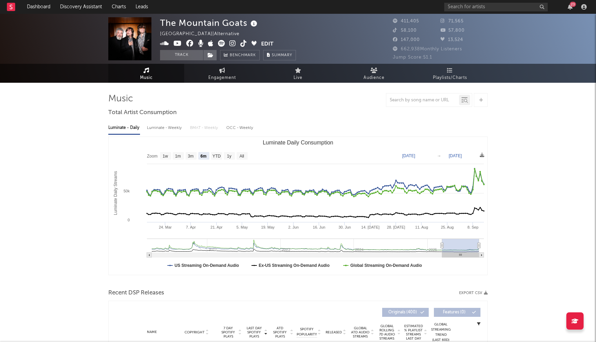
click at [189, 43] on icon at bounding box center [189, 43] width 7 height 7
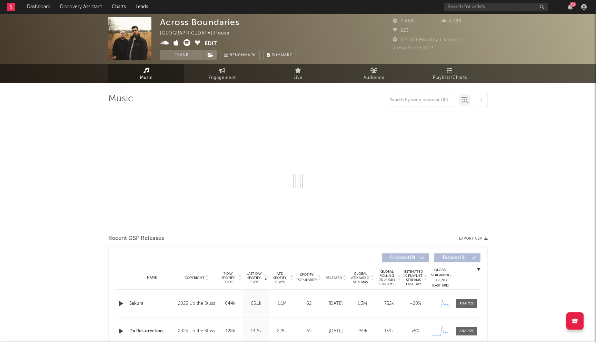
select select "6m"
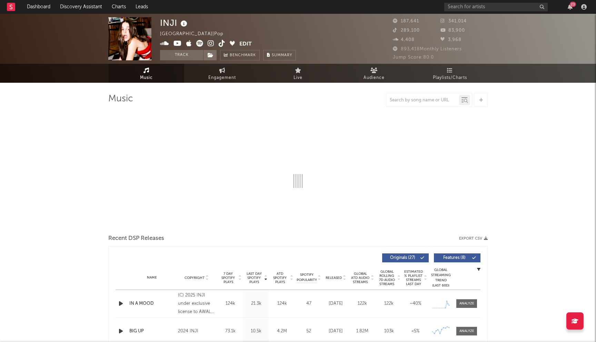
select select "6m"
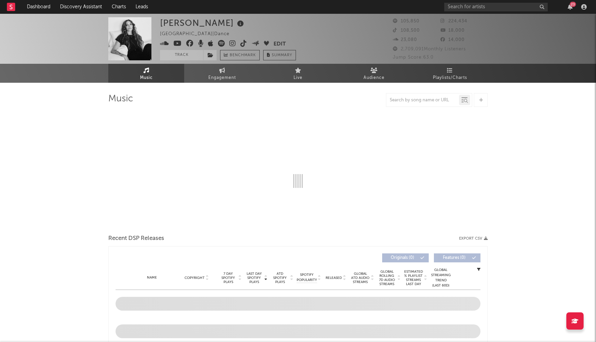
select select "6m"
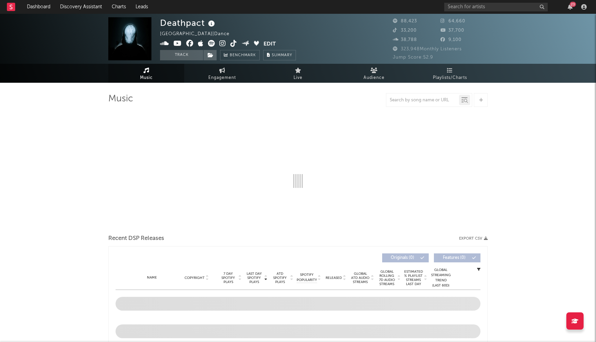
select select "6m"
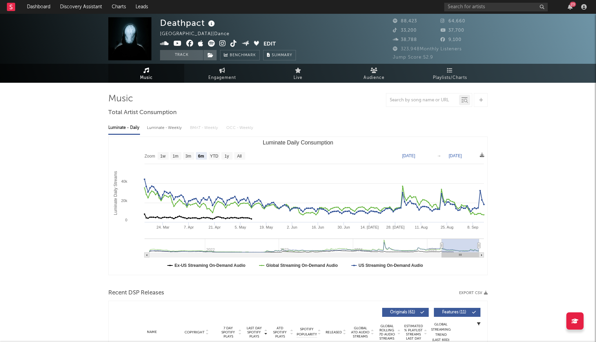
click at [190, 44] on icon at bounding box center [189, 43] width 7 height 7
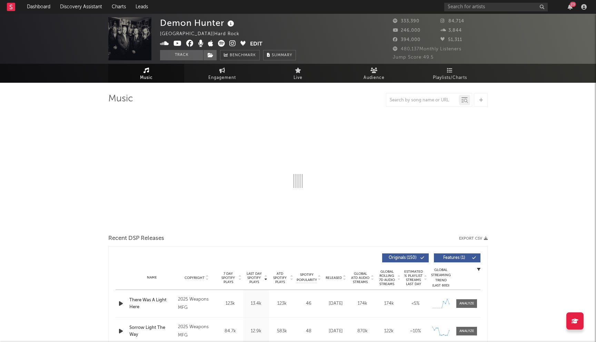
click at [190, 43] on icon at bounding box center [189, 43] width 7 height 7
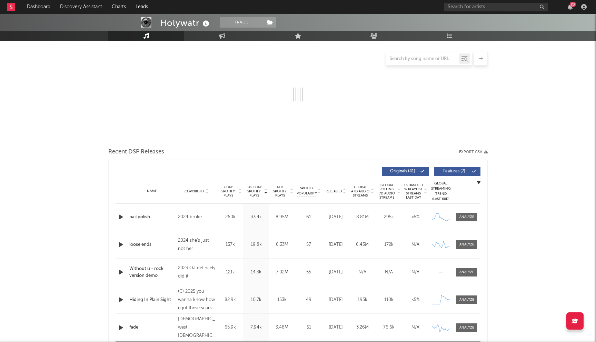
scroll to position [88, 0]
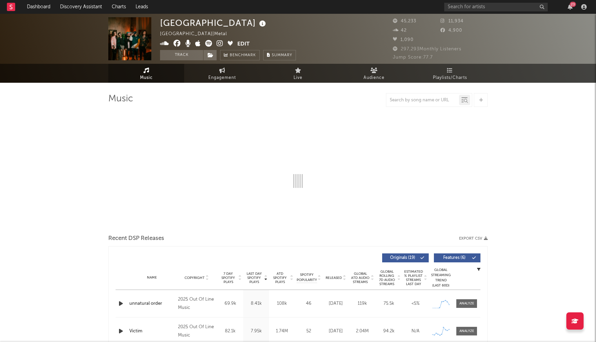
select select "6m"
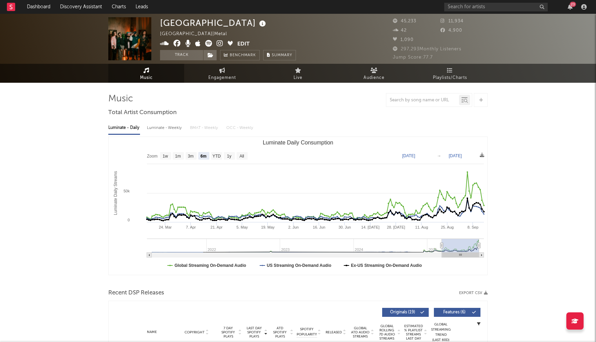
click at [179, 46] on icon at bounding box center [176, 43] width 7 height 7
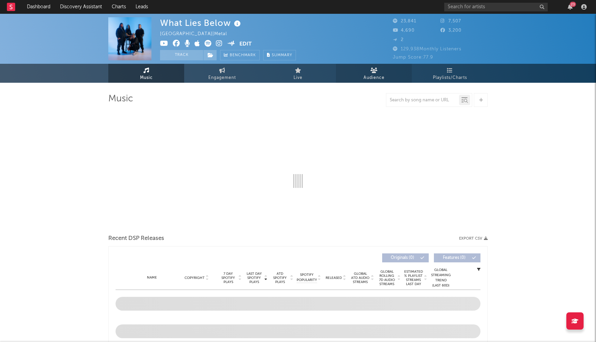
select select "6m"
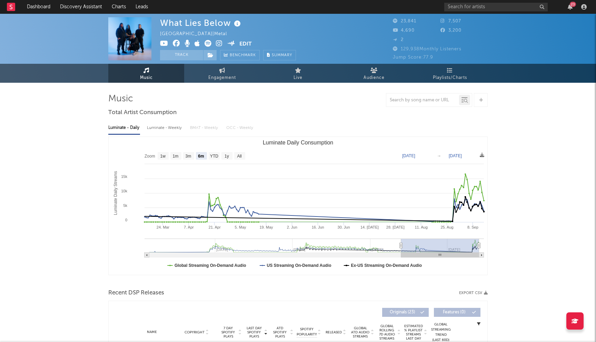
click at [176, 42] on icon at bounding box center [176, 43] width 7 height 7
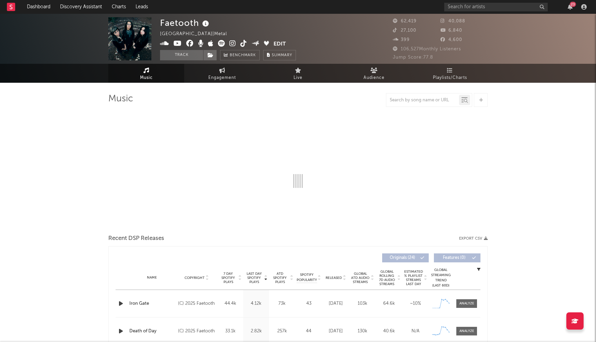
select select "6m"
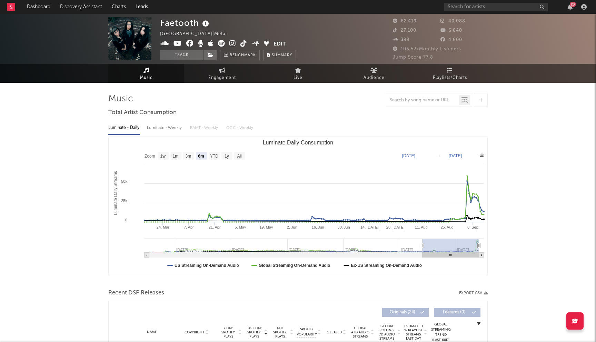
click at [164, 44] on icon at bounding box center [164, 43] width 9 height 7
click at [191, 43] on icon at bounding box center [189, 43] width 7 height 7
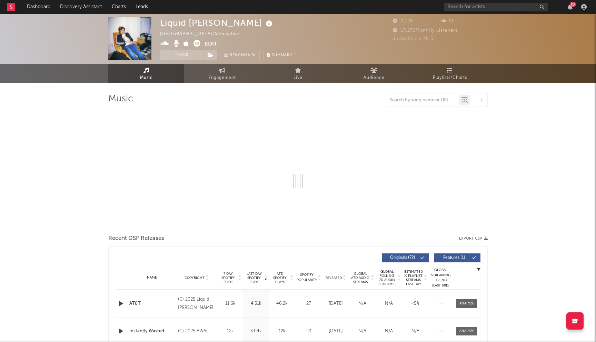
select select "6m"
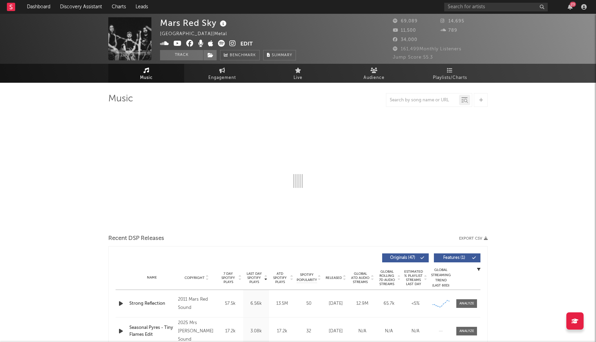
select select "6m"
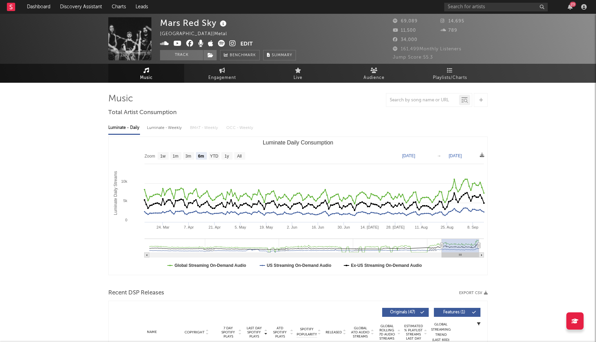
click at [190, 43] on icon at bounding box center [189, 43] width 7 height 7
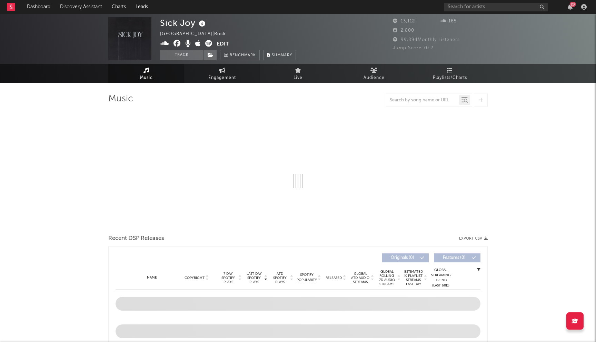
select select "6m"
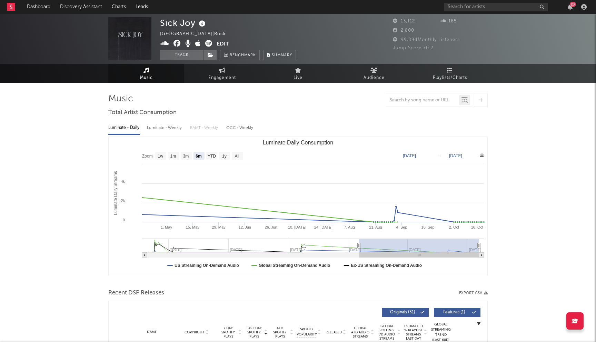
click at [177, 43] on icon at bounding box center [176, 43] width 7 height 7
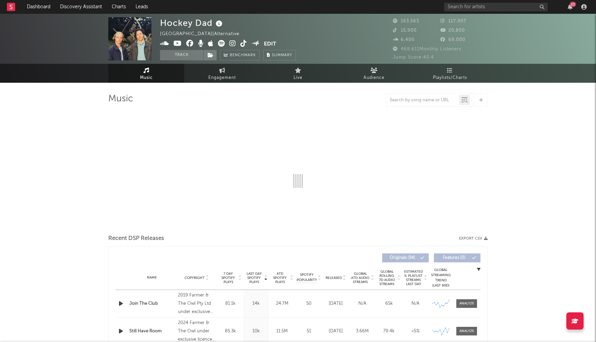
select select "6m"
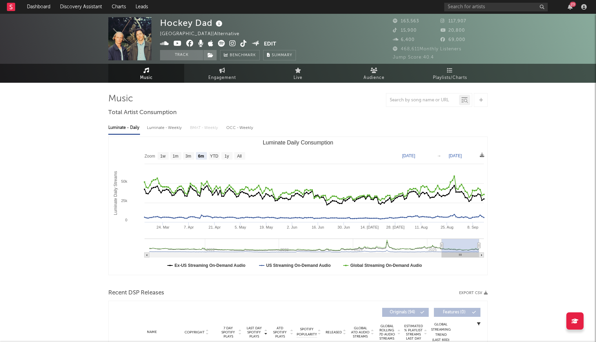
click at [191, 46] on icon at bounding box center [189, 43] width 7 height 7
